Goal: Information Seeking & Learning: Learn about a topic

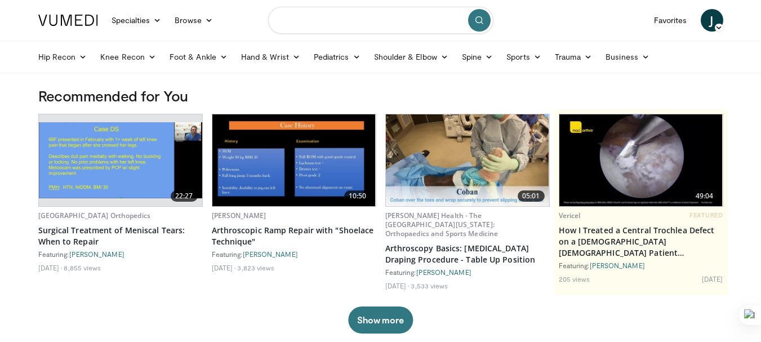
click at [341, 15] on input "Search topics, interventions" at bounding box center [380, 20] width 225 height 27
type input "**********"
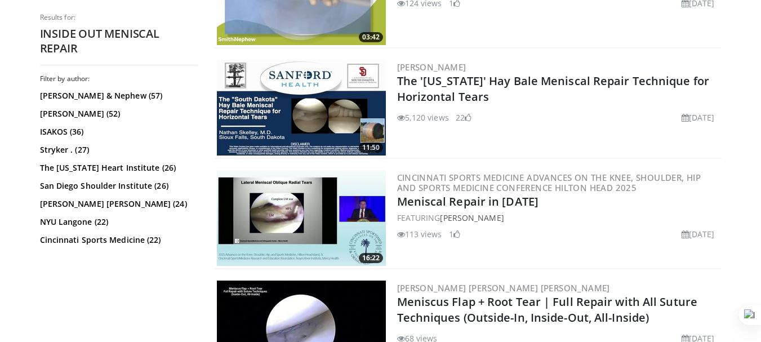
scroll to position [789, 0]
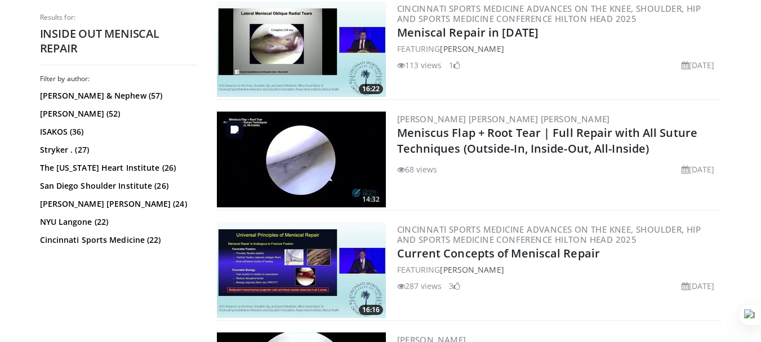
click at [345, 157] on img at bounding box center [301, 160] width 169 height 96
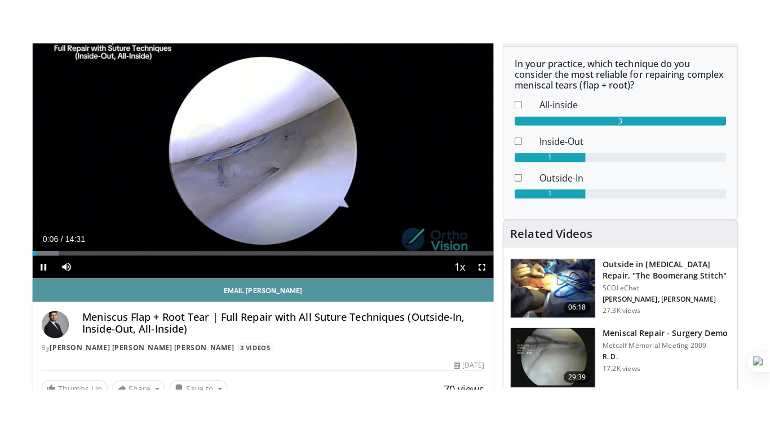
scroll to position [113, 0]
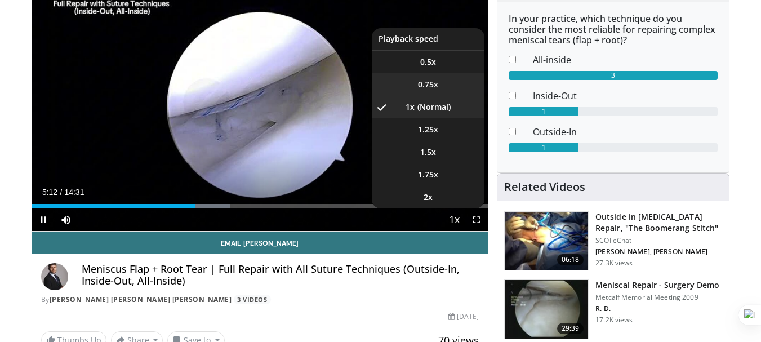
click at [429, 82] on span "0.75x" at bounding box center [428, 84] width 20 height 11
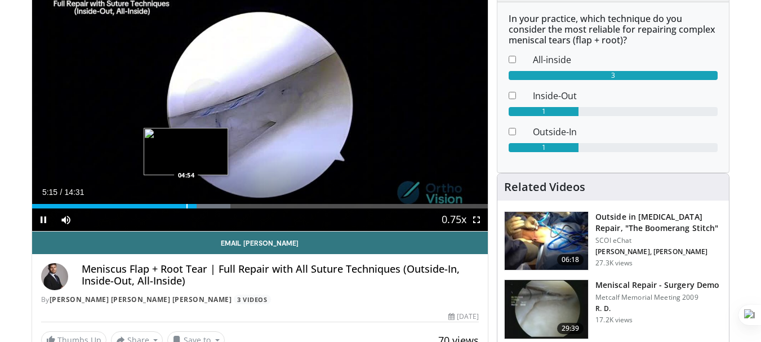
click at [187, 206] on div "Progress Bar" at bounding box center [187, 206] width 1 height 5
click at [182, 205] on div "Progress Bar" at bounding box center [182, 206] width 1 height 5
click at [176, 206] on div "Progress Bar" at bounding box center [176, 206] width 1 height 5
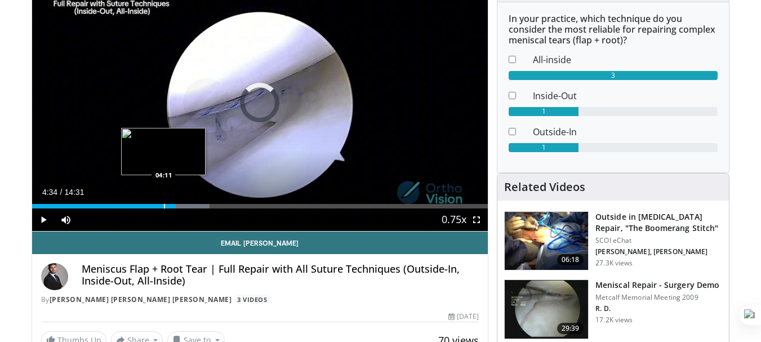
click at [164, 205] on div "Progress Bar" at bounding box center [164, 206] width 1 height 5
click at [157, 205] on div "Progress Bar" at bounding box center [157, 206] width 1 height 5
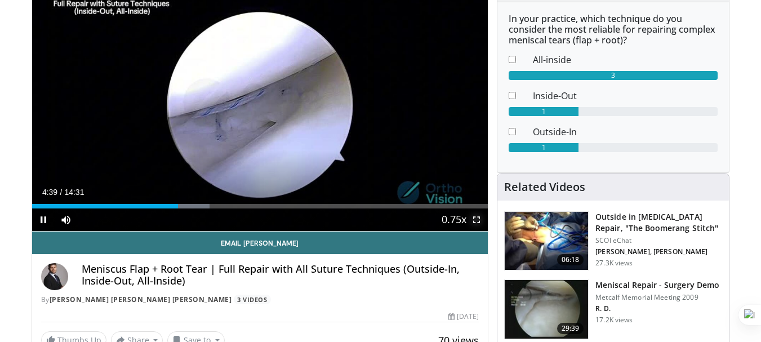
click at [477, 220] on span "Video Player" at bounding box center [476, 220] width 23 height 23
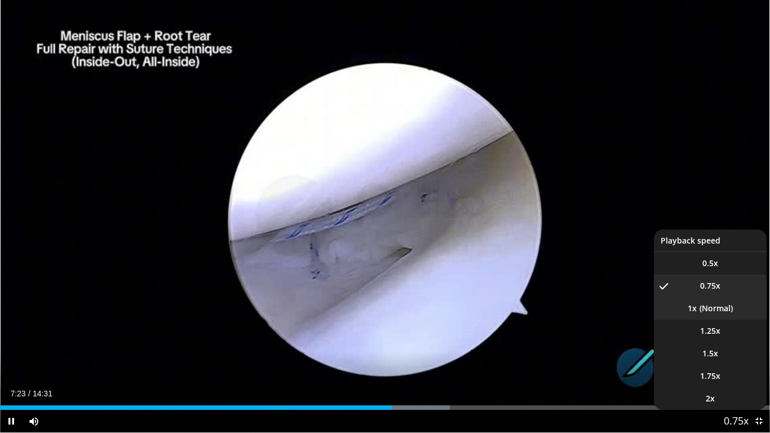
click at [723, 314] on li "1x" at bounding box center [710, 308] width 113 height 23
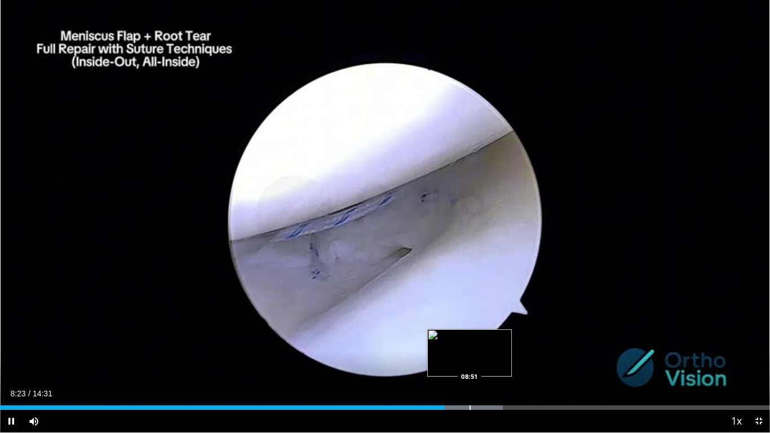
click at [471, 341] on div "Progress Bar" at bounding box center [460, 407] width 86 height 5
click at [491, 341] on div "Progress Bar" at bounding box center [490, 407] width 1 height 5
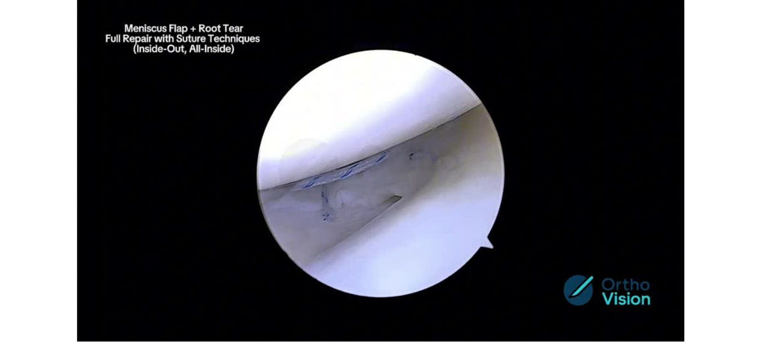
scroll to position [370, 0]
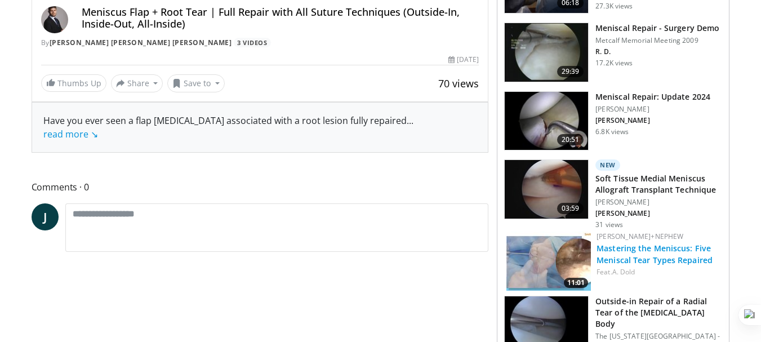
click at [629, 252] on link "Mastering the Meniscus: Five Meniscal Tear Types Repaired" at bounding box center [655, 254] width 116 height 23
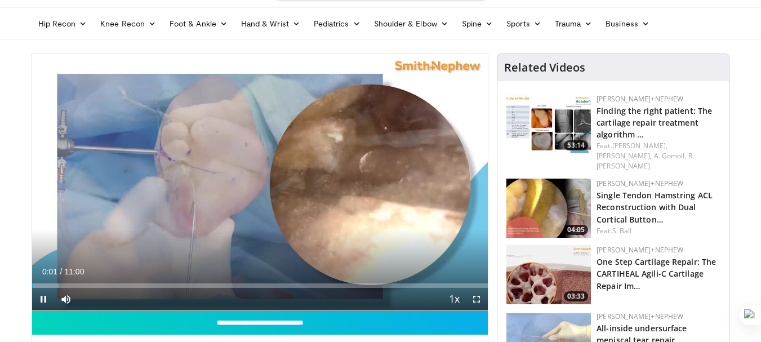
scroll to position [56, 0]
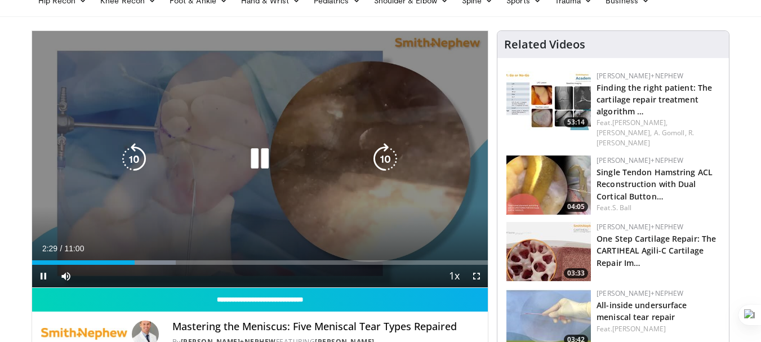
click at [256, 161] on icon "Video Player" at bounding box center [260, 159] width 32 height 32
click at [259, 155] on icon "Video Player" at bounding box center [260, 159] width 32 height 32
click at [255, 159] on icon "Video Player" at bounding box center [260, 159] width 32 height 32
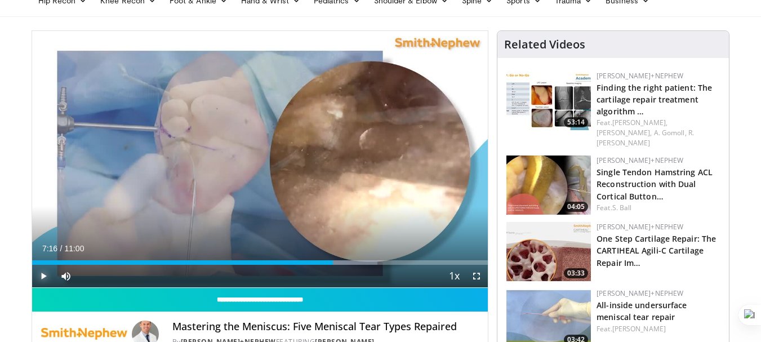
click at [41, 278] on span "Video Player" at bounding box center [43, 276] width 23 height 23
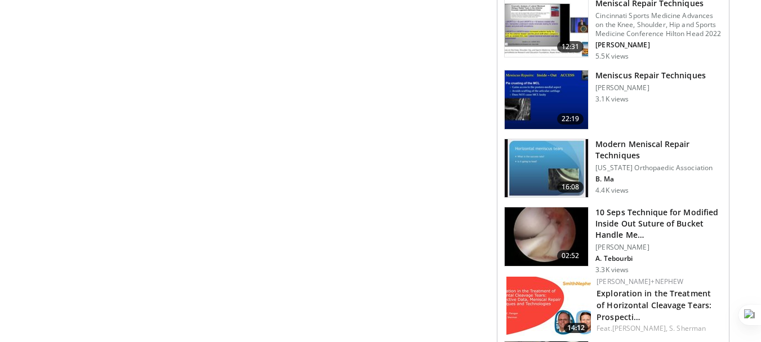
scroll to position [898, 0]
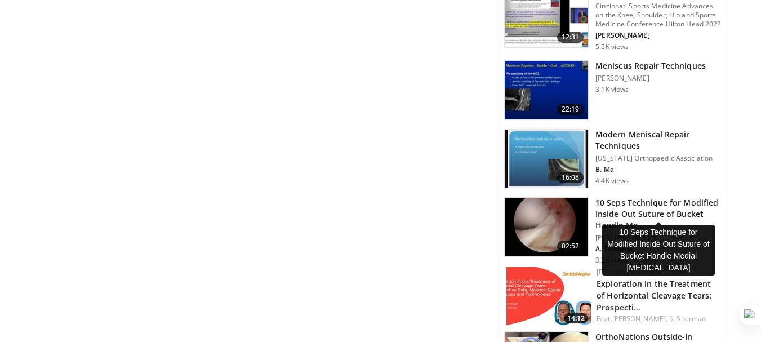
click at [679, 202] on h3 "10 Seps Technique for Modified Inside Out Suture of Bucket Handle Me…" at bounding box center [659, 214] width 127 height 34
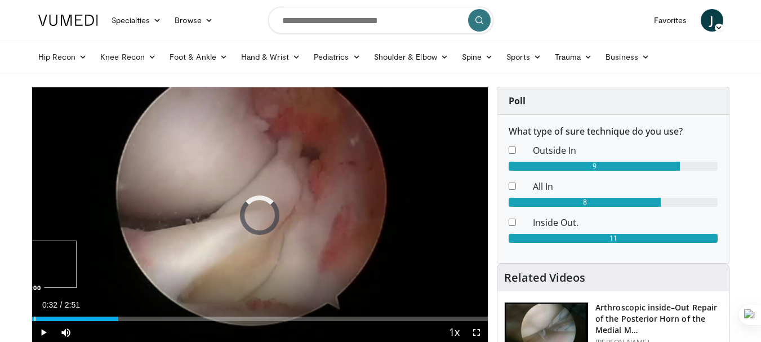
drag, startPoint x: 150, startPoint y: 316, endPoint x: 33, endPoint y: 312, distance: 116.7
click at [33, 312] on div "Loaded : 0.00% 0:01 0:00" at bounding box center [260, 316] width 456 height 11
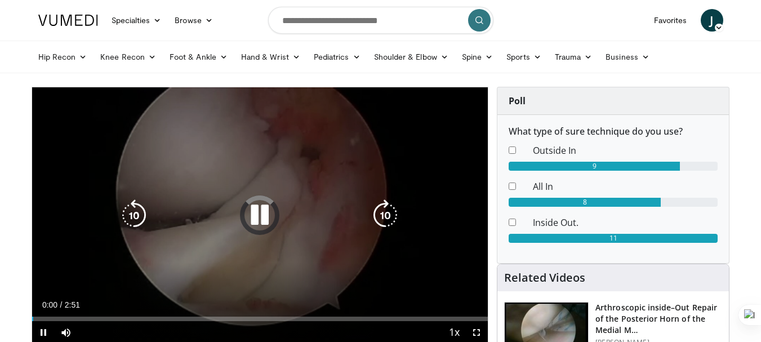
click at [36, 314] on div "Loaded : 0.00% 0:00 0:00" at bounding box center [260, 316] width 456 height 11
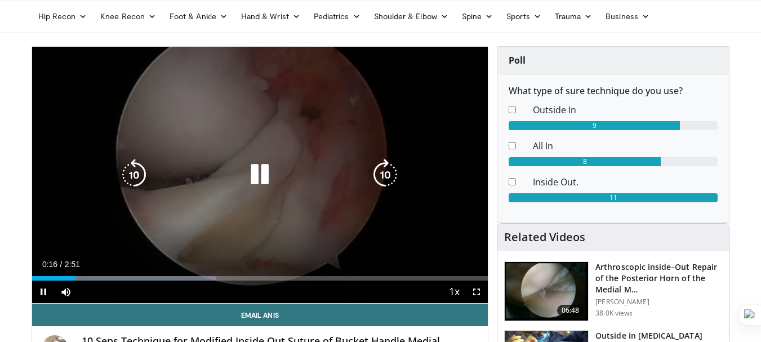
scroll to position [56, 0]
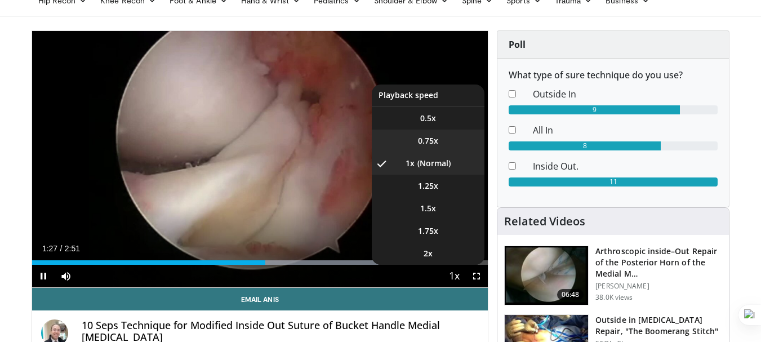
click at [441, 139] on li "0.75x" at bounding box center [428, 141] width 113 height 23
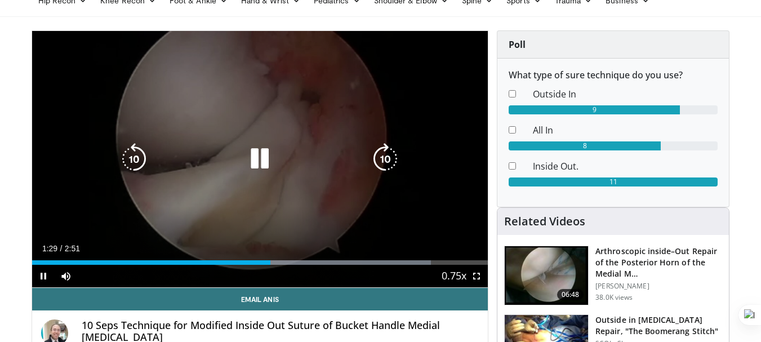
click at [141, 163] on icon "Video Player" at bounding box center [134, 159] width 32 height 32
click at [256, 164] on icon "Video Player" at bounding box center [260, 159] width 32 height 32
click at [265, 156] on icon "Video Player" at bounding box center [260, 159] width 32 height 32
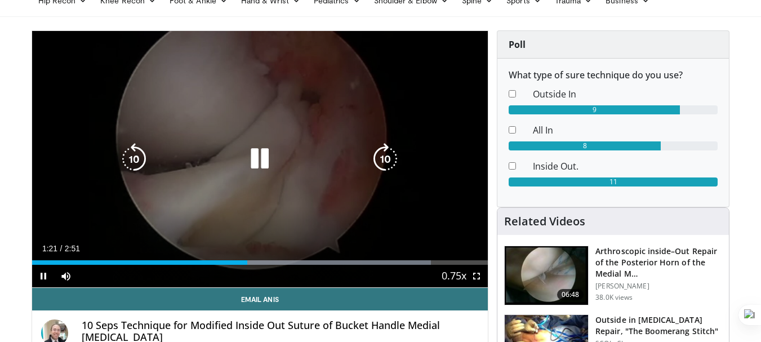
click at [264, 160] on icon "Video Player" at bounding box center [260, 159] width 32 height 32
click at [265, 151] on icon "Video Player" at bounding box center [260, 159] width 32 height 32
click at [263, 157] on icon "Video Player" at bounding box center [260, 159] width 32 height 32
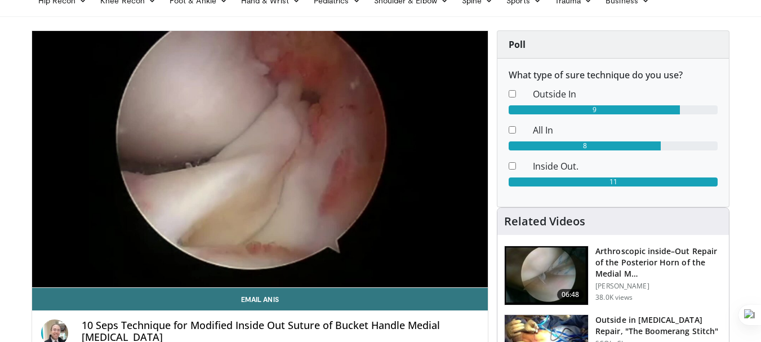
click at [263, 157] on div "30 seconds Tap to unmute" at bounding box center [260, 159] width 456 height 256
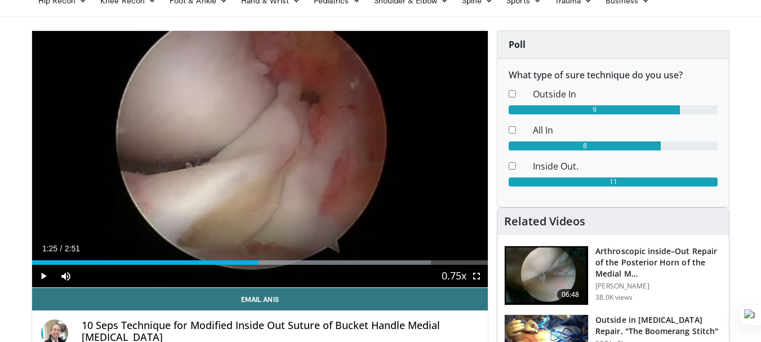
click at [263, 157] on div "30 seconds Tap to unmute" at bounding box center [260, 159] width 456 height 256
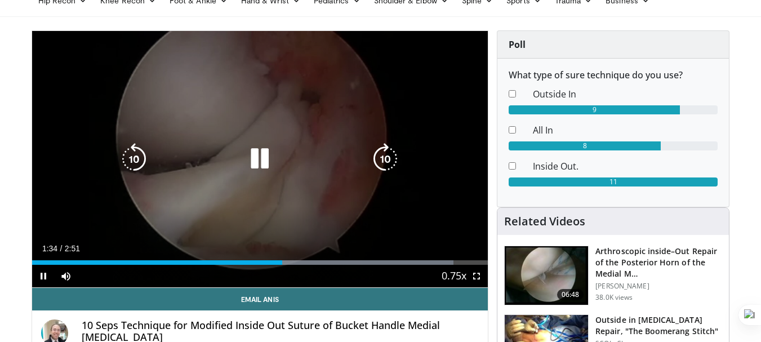
click at [264, 150] on icon "Video Player" at bounding box center [260, 159] width 32 height 32
click at [268, 153] on icon "Video Player" at bounding box center [260, 159] width 32 height 32
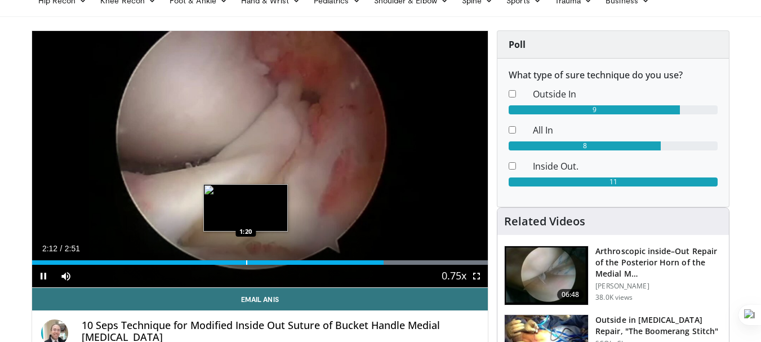
click at [246, 256] on div "Loaded : 100.00% 2:12 1:20" at bounding box center [260, 259] width 456 height 11
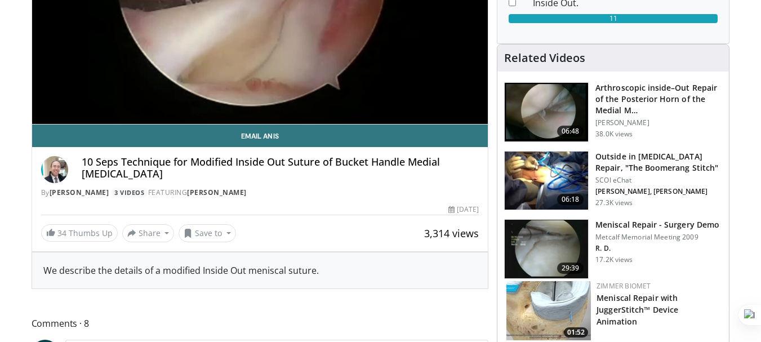
scroll to position [225, 0]
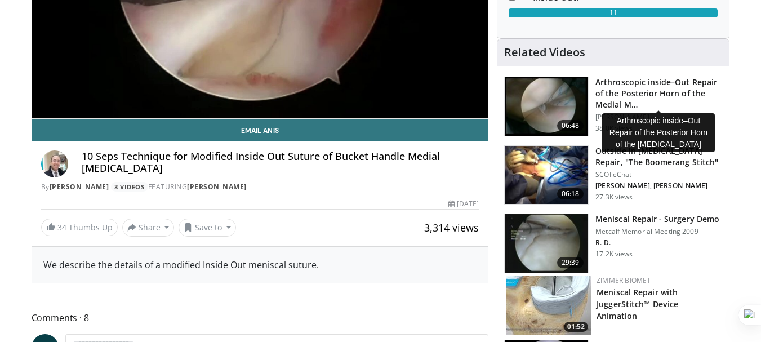
click at [667, 84] on h3 "Arthroscopic inside–Out Repair of the Posterior Horn of the Medial M…" at bounding box center [659, 94] width 127 height 34
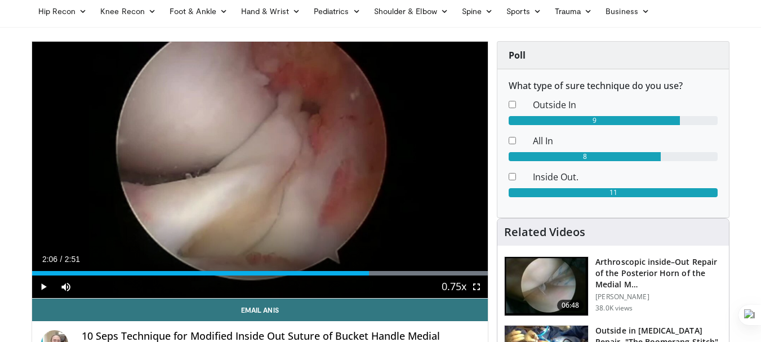
scroll to position [0, 0]
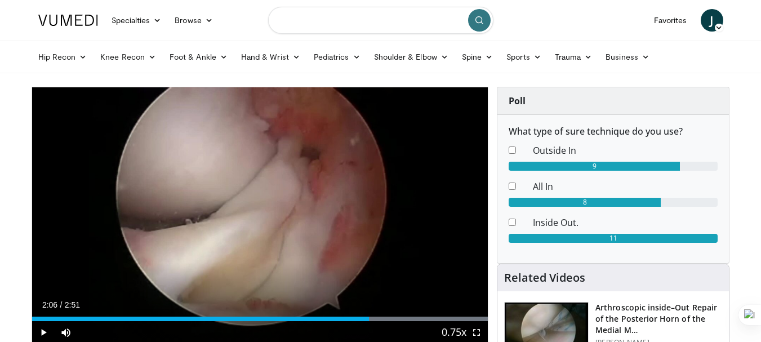
click at [303, 23] on input "Search topics, interventions" at bounding box center [380, 20] width 225 height 27
type input "**********"
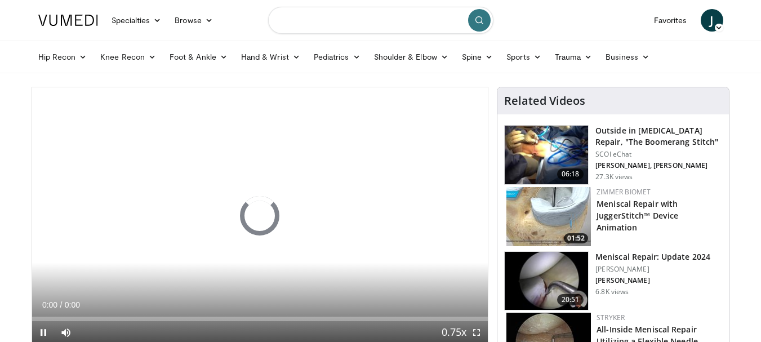
click at [337, 24] on input "Search topics, interventions" at bounding box center [380, 20] width 225 height 27
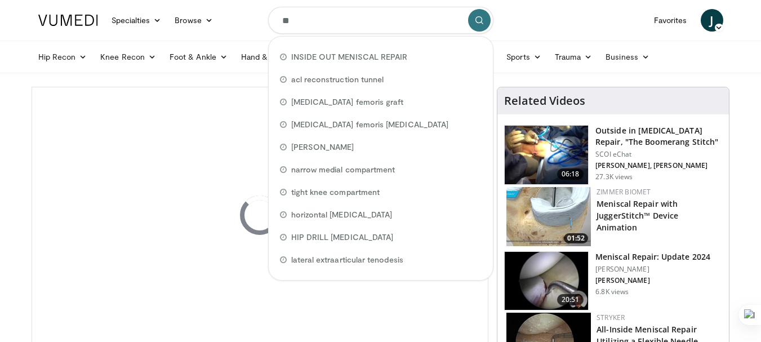
type input "***"
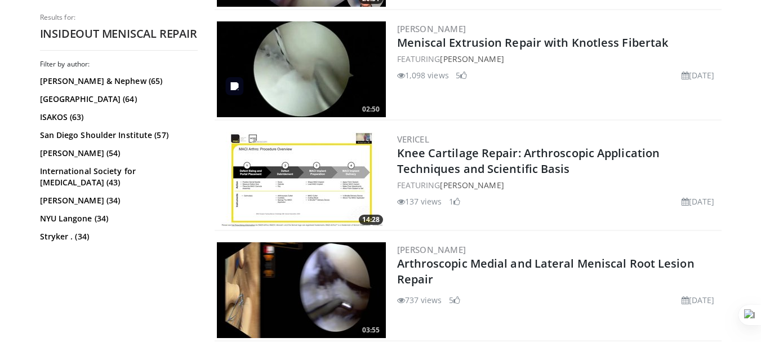
scroll to position [2686, 0]
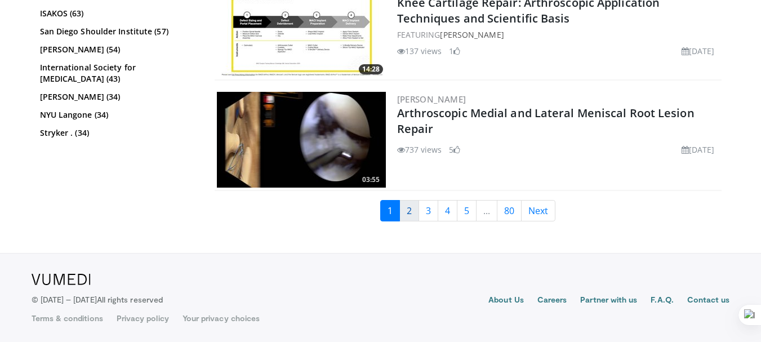
click at [409, 210] on link "2" at bounding box center [410, 210] width 20 height 21
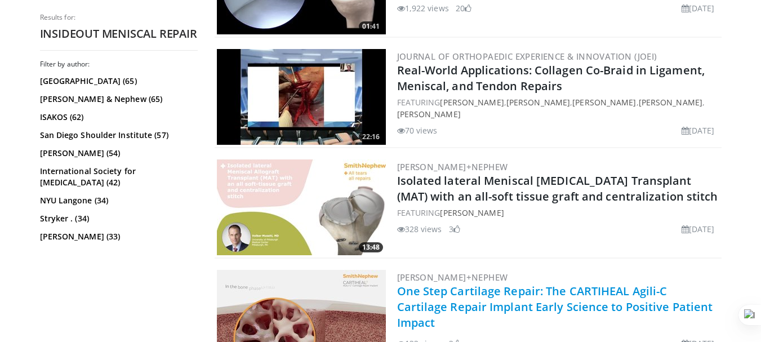
scroll to position [1578, 0]
